Goal: Communication & Community: Answer question/provide support

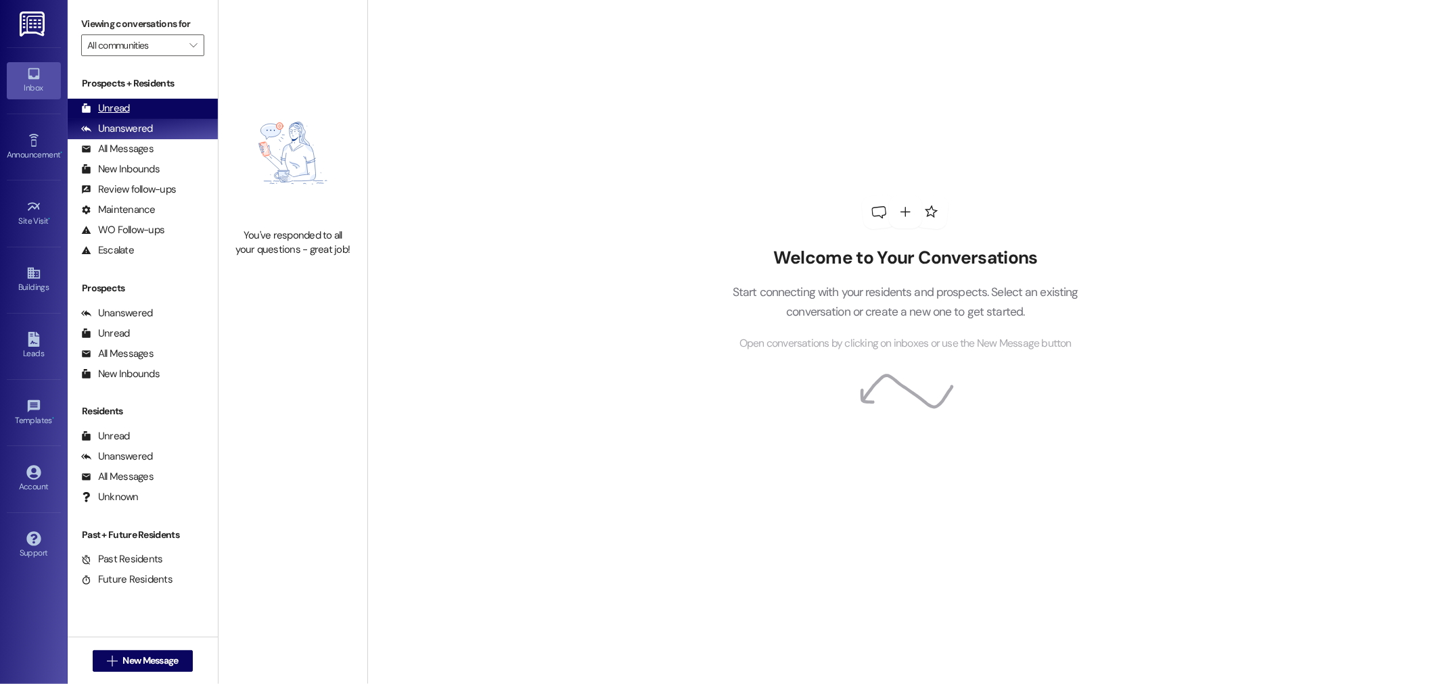
click at [106, 111] on div "Unread" at bounding box center [105, 108] width 49 height 14
click at [116, 108] on div "Unread" at bounding box center [105, 108] width 49 height 14
click at [342, 258] on div "You've read all your messages - great job!" at bounding box center [292, 171] width 149 height 342
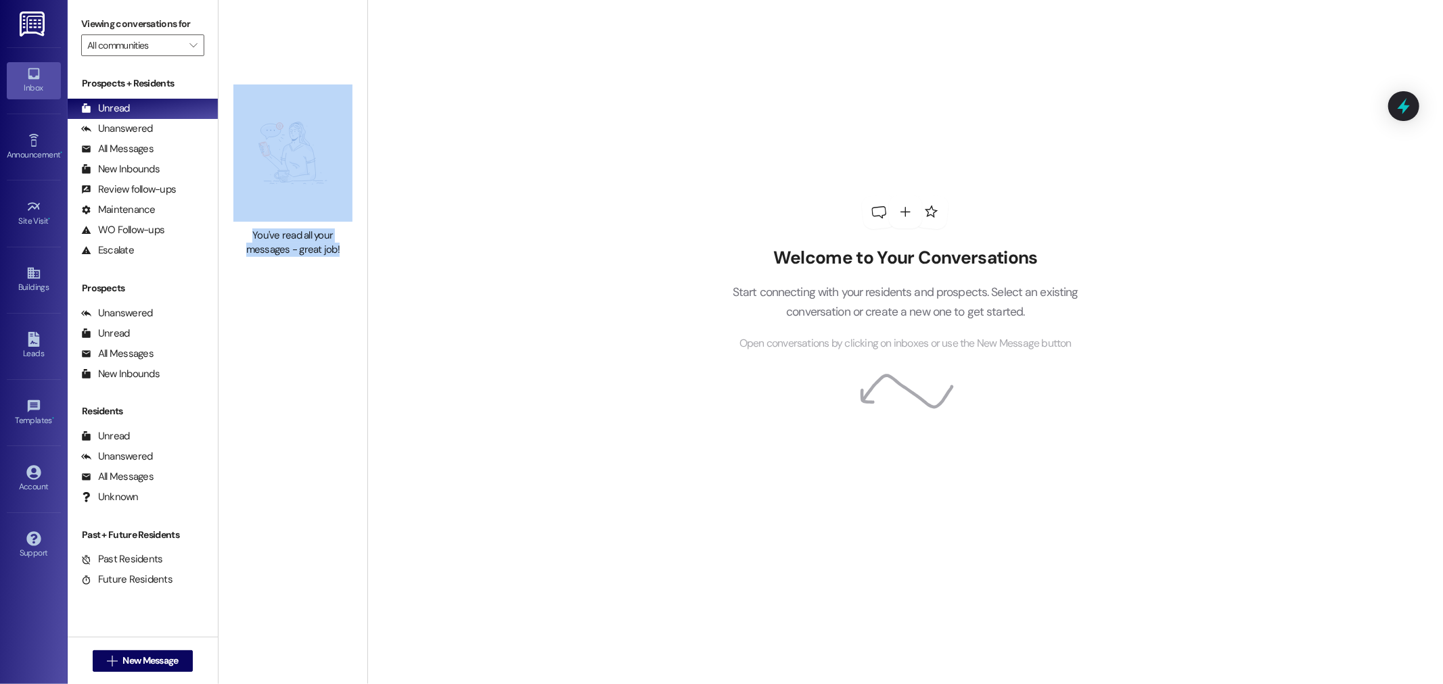
drag, startPoint x: 327, startPoint y: 248, endPoint x: 232, endPoint y: 218, distance: 100.1
click at [232, 218] on div "You've read all your messages - great job!" at bounding box center [292, 171] width 149 height 342
click at [218, 255] on div "You've read all your messages - great job!" at bounding box center [292, 171] width 149 height 342
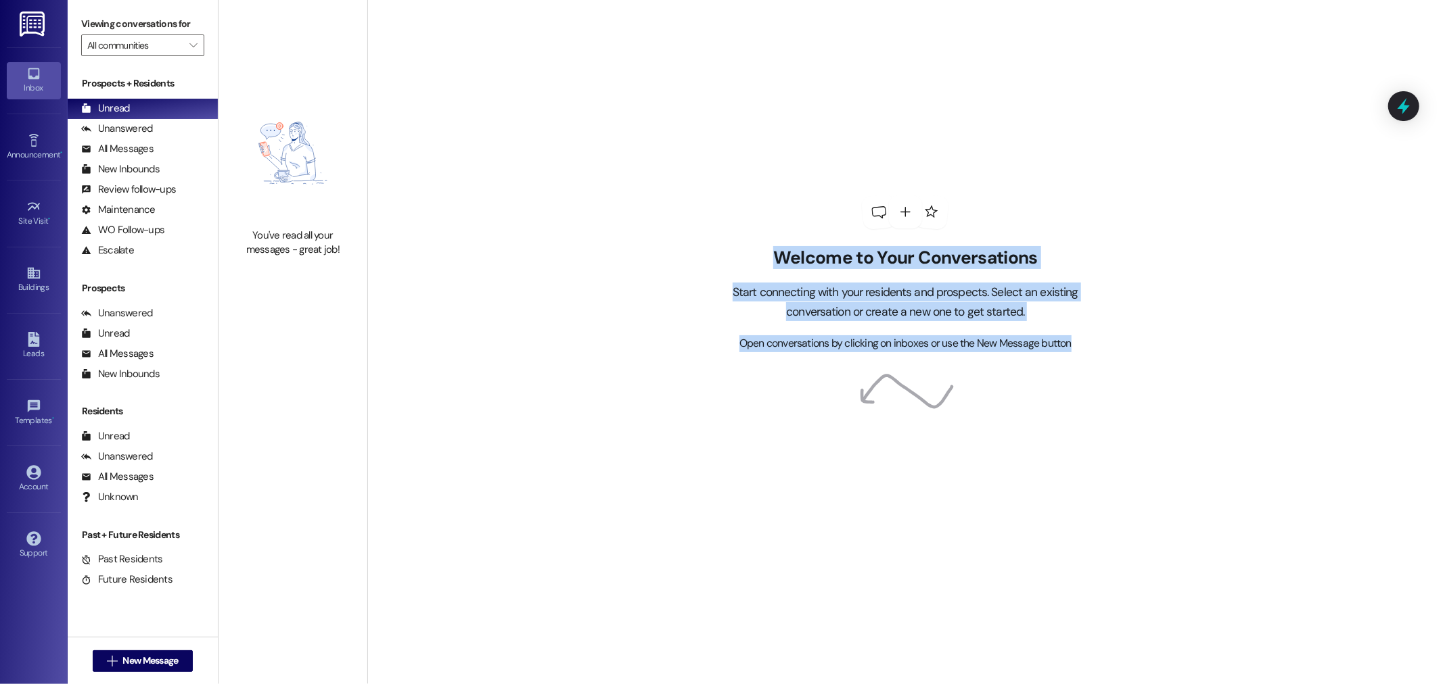
drag, startPoint x: 762, startPoint y: 260, endPoint x: 1138, endPoint y: 410, distance: 404.9
click at [1138, 410] on div "Welcome to Your Conversations Start connecting with your residents and prospect…" at bounding box center [904, 342] width 1075 height 684
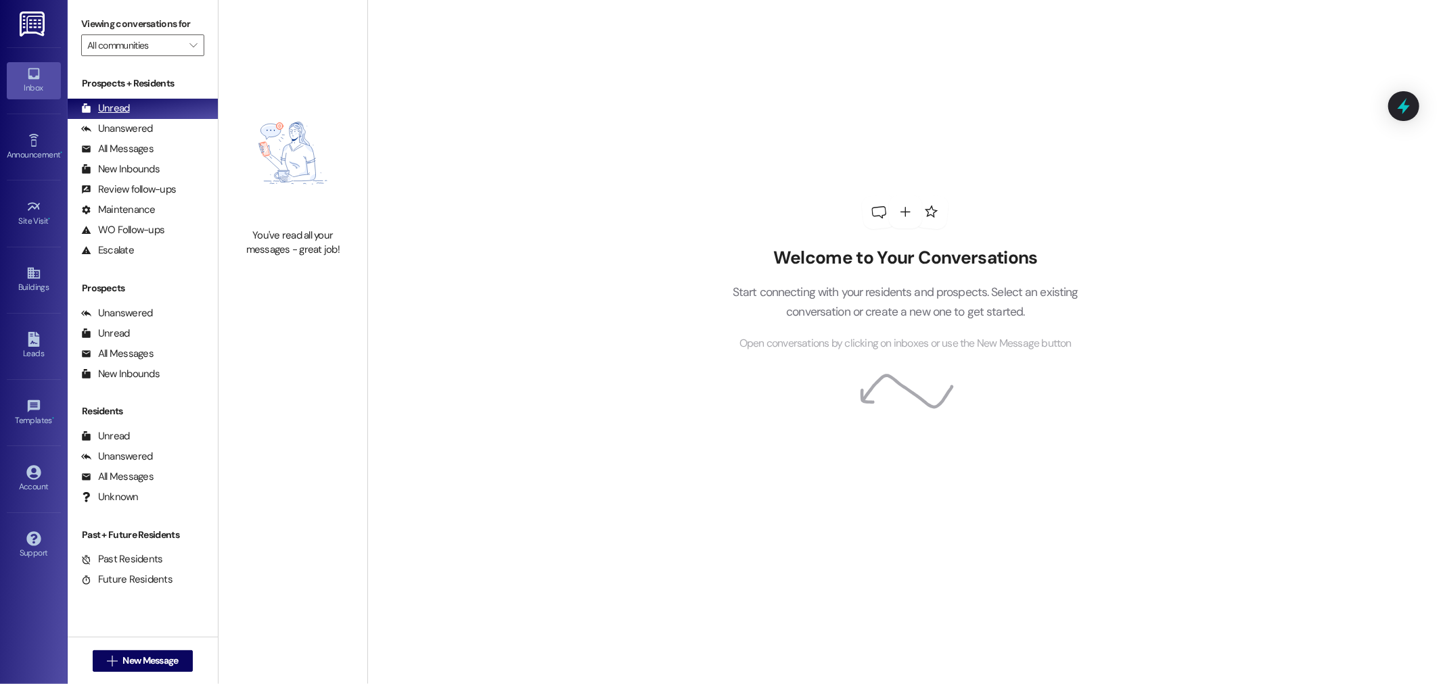
click at [113, 116] on div "Unread" at bounding box center [105, 108] width 49 height 14
click at [122, 112] on div "Unread" at bounding box center [105, 108] width 49 height 14
